Goal: Task Accomplishment & Management: Complete application form

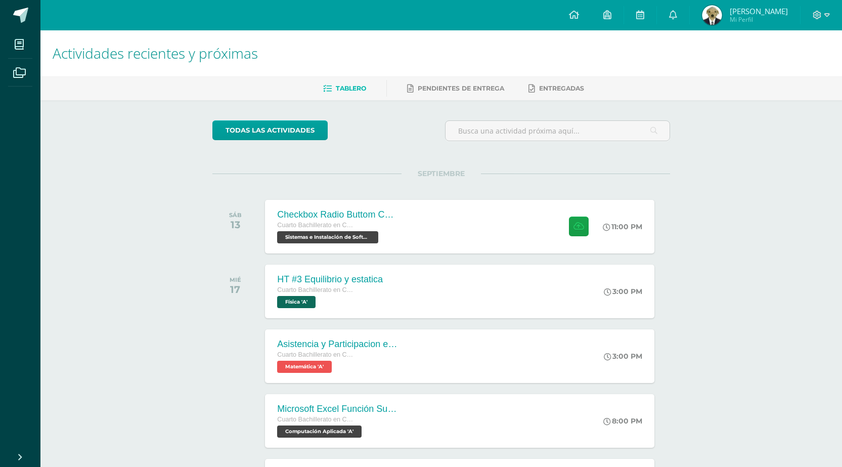
click at [361, 196] on div "SEPTIEMBRE SÁB 13 Checkbox Radio Buttom Cajas de Selección Cuarto Bachillerato …" at bounding box center [440, 213] width 457 height 81
click at [355, 226] on div "Cuarto Bachillerato en CCLL con Orientación en Computación" at bounding box center [337, 225] width 122 height 11
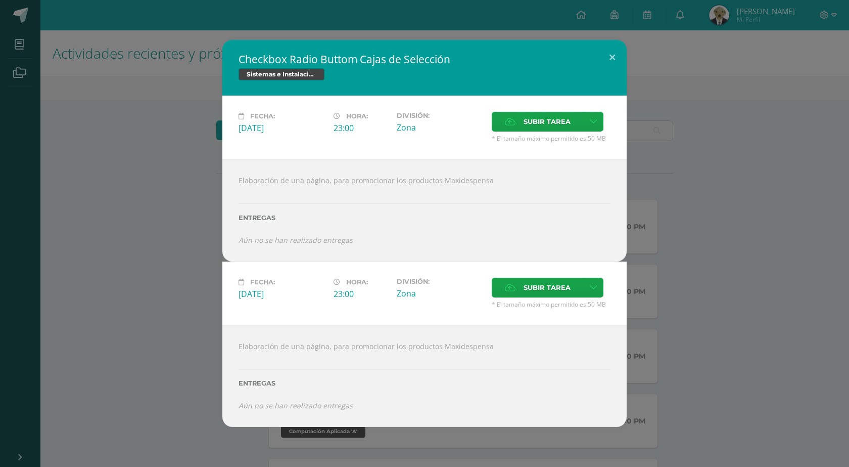
click at [780, 226] on div "Checkbox Radio Buttom Cajas de Selección Sistemas e Instalación de Software Fec…" at bounding box center [424, 233] width 841 height 386
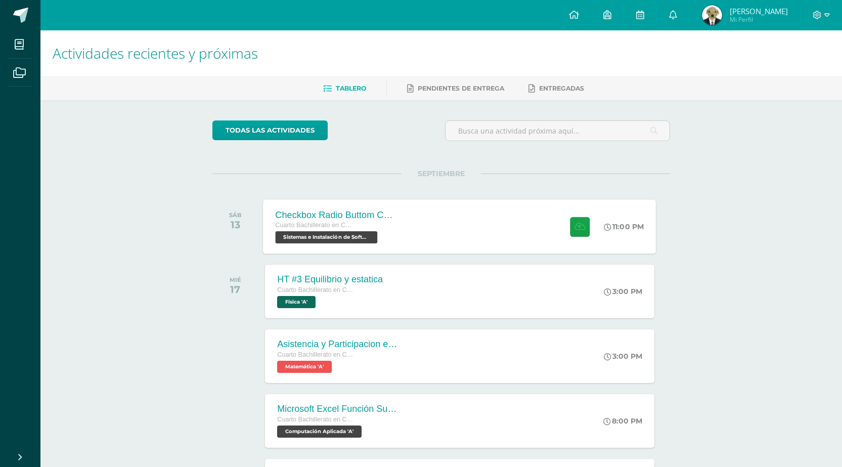
click at [403, 220] on div "Checkbox Radio Buttom Cajas de Selección Cuarto Bachillerato en CCLL con Orient…" at bounding box center [336, 226] width 147 height 54
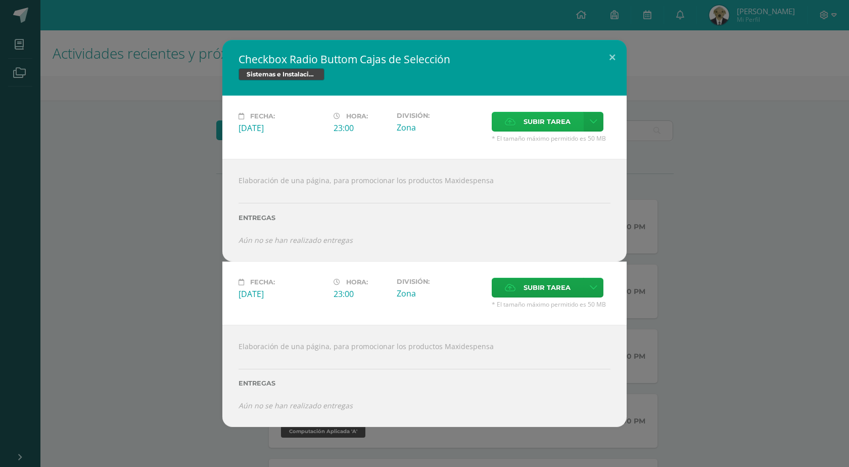
click at [536, 122] on span "Subir tarea" at bounding box center [547, 121] width 47 height 19
click at [0, 0] on input "Subir tarea" at bounding box center [0, 0] width 0 height 0
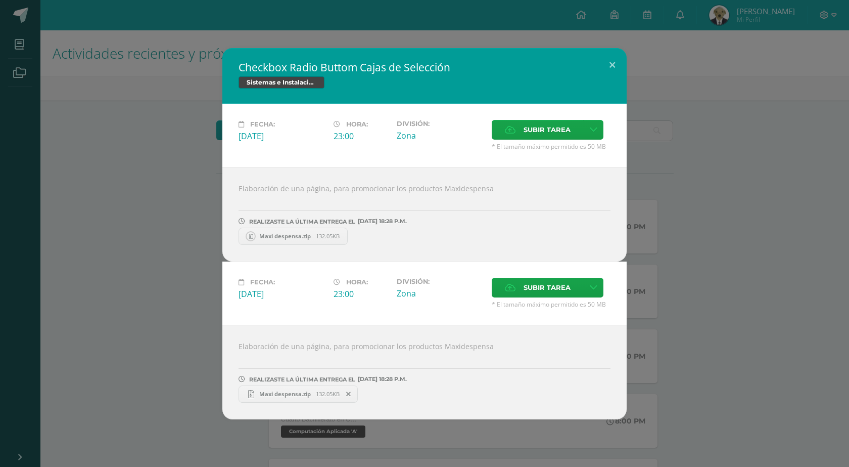
drag, startPoint x: 125, startPoint y: 278, endPoint x: 119, endPoint y: 278, distance: 6.6
click at [124, 278] on div "Checkbox Radio Buttom Cajas de Selección Sistemas e Instalación de Software Fec…" at bounding box center [424, 233] width 841 height 371
